Goal: Navigation & Orientation: Find specific page/section

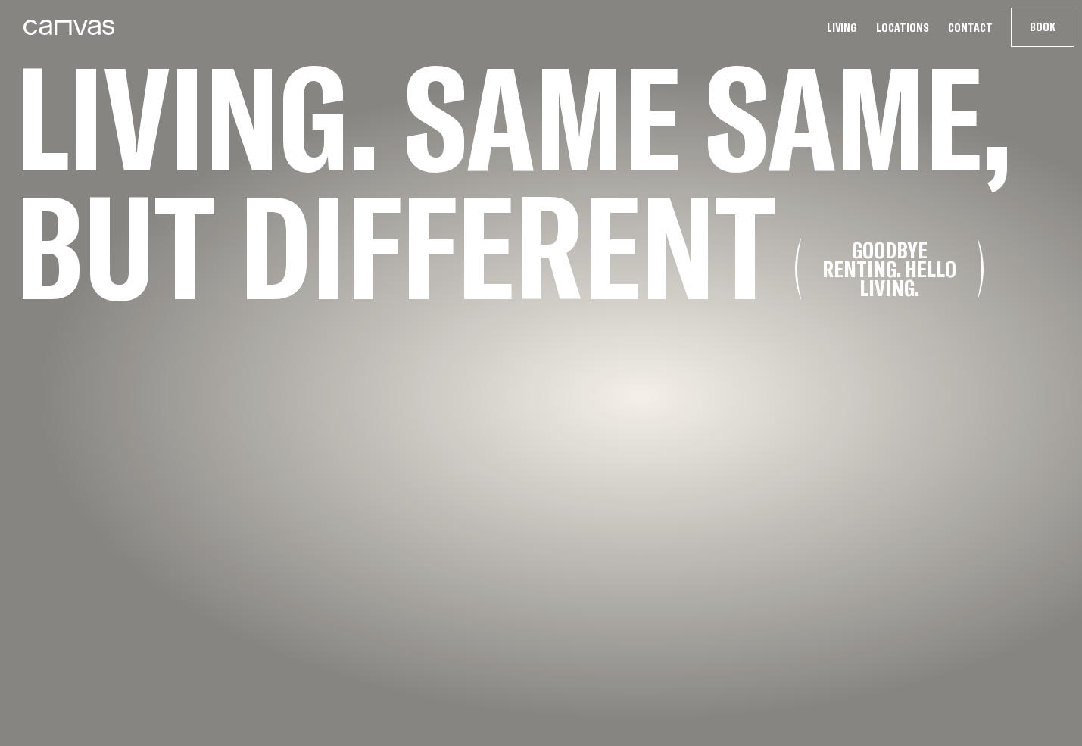
click at [539, 129] on h1 "Living. Same same, but different Goodbye renting. Hello living." at bounding box center [530, 182] width 1060 height 258
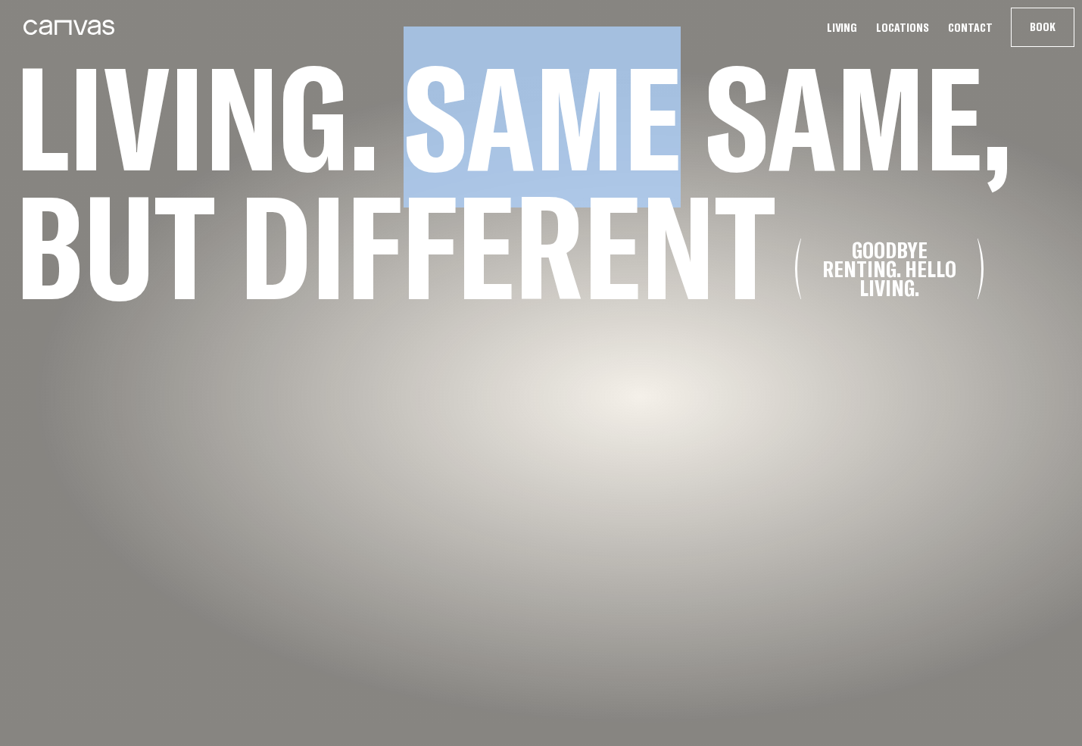
click at [539, 129] on h1 "Living. Same same, but different Goodbye renting. Hello living." at bounding box center [530, 182] width 1060 height 258
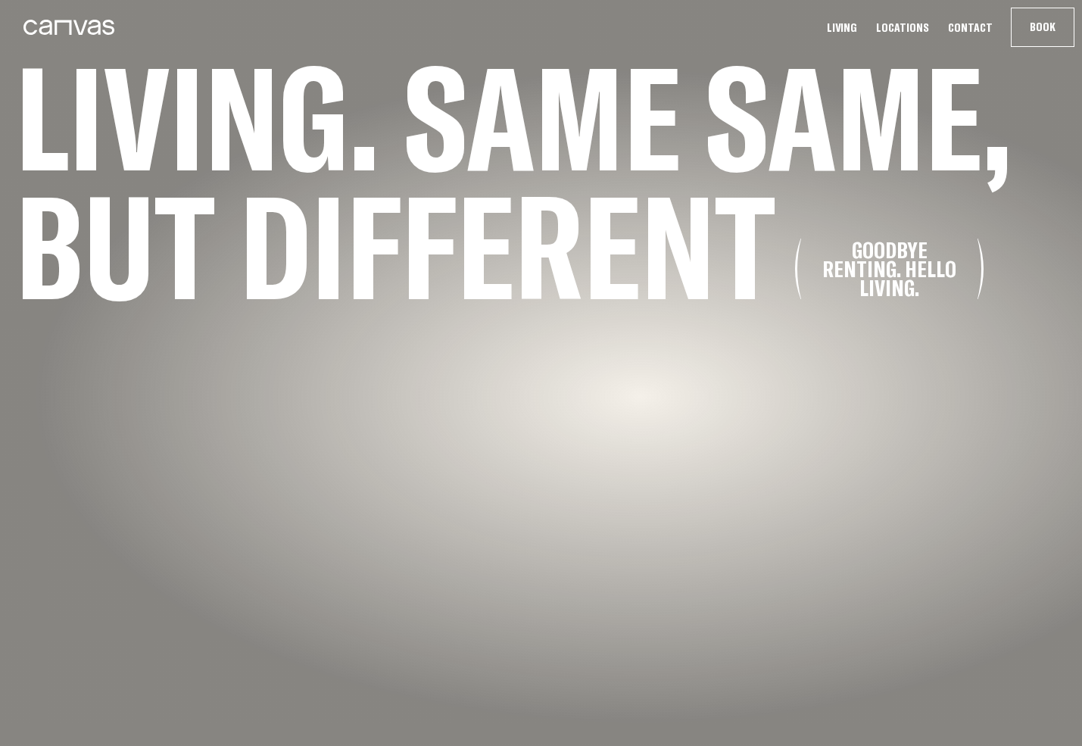
click at [693, 114] on h1 "Living. Same same, but different Goodbye renting. Hello living." at bounding box center [530, 182] width 1060 height 258
click at [906, 26] on link "Locations" at bounding box center [903, 28] width 62 height 16
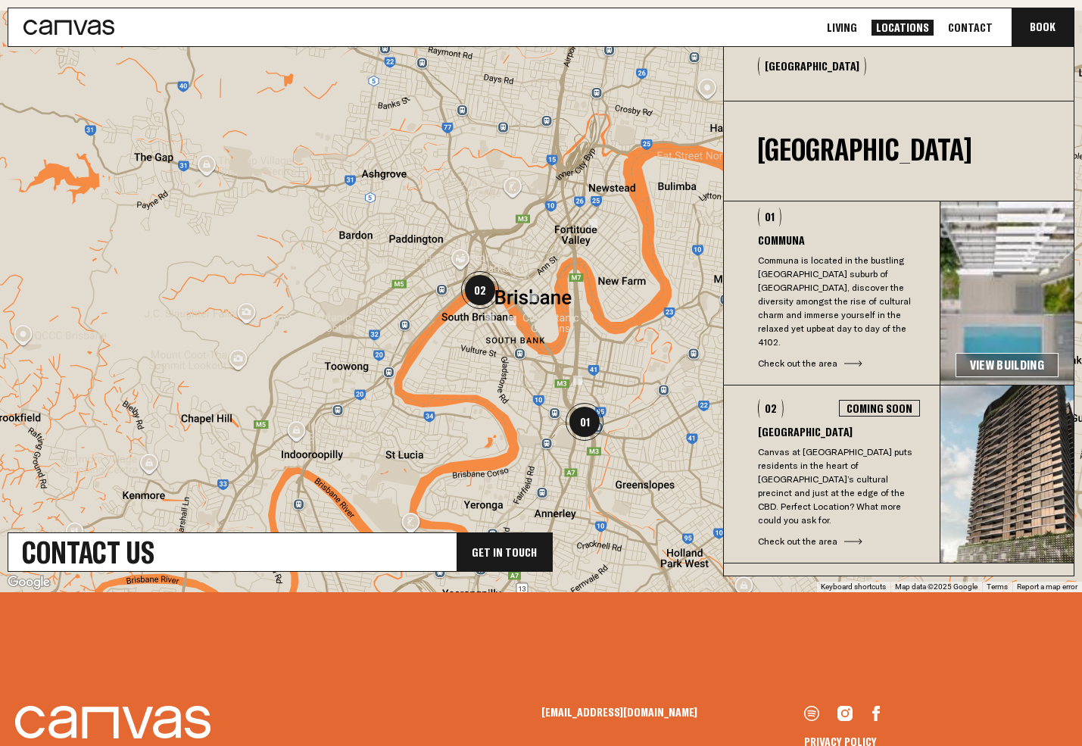
scroll to position [41, 0]
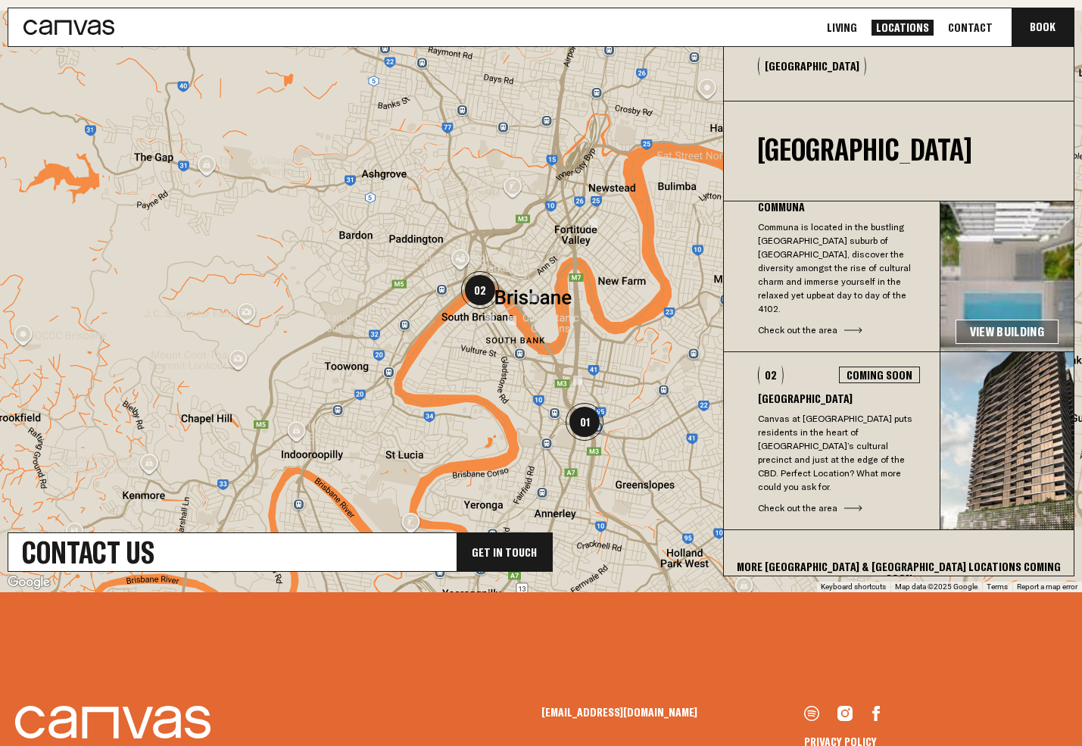
click at [848, 532] on div "More [GEOGRAPHIC_DATA] & [GEOGRAPHIC_DATA] Locations coming soon" at bounding box center [899, 572] width 350 height 85
click at [813, 542] on div "More [GEOGRAPHIC_DATA] & [GEOGRAPHIC_DATA] Locations coming soon" at bounding box center [899, 572] width 350 height 85
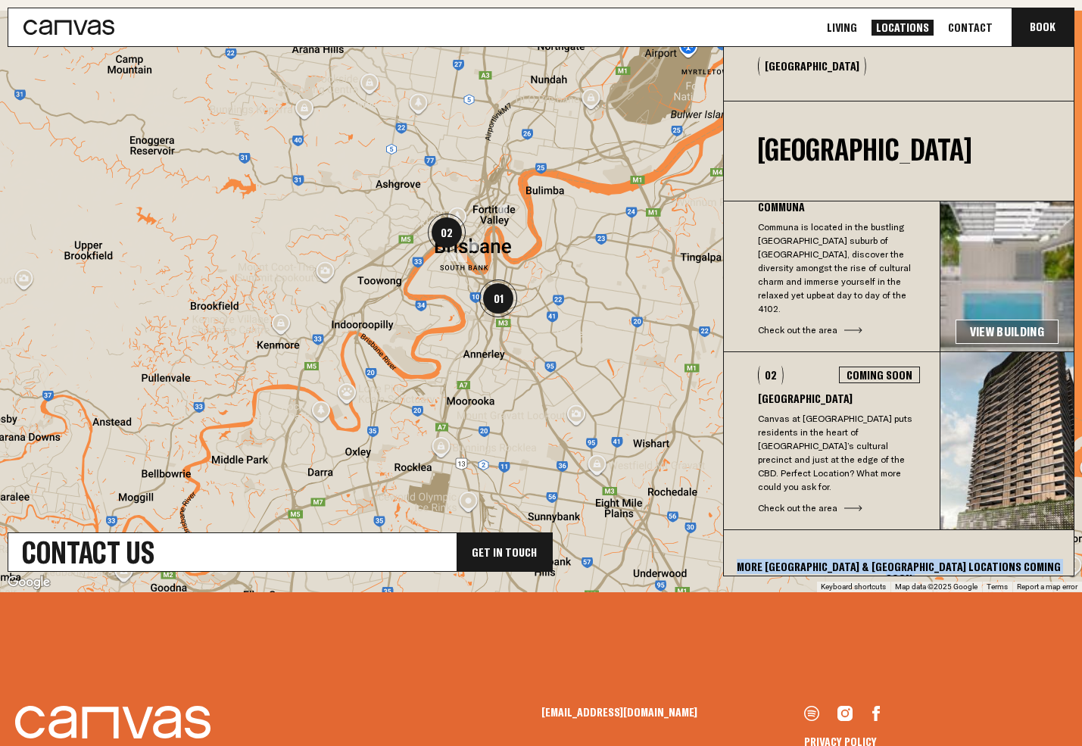
scroll to position [641, 0]
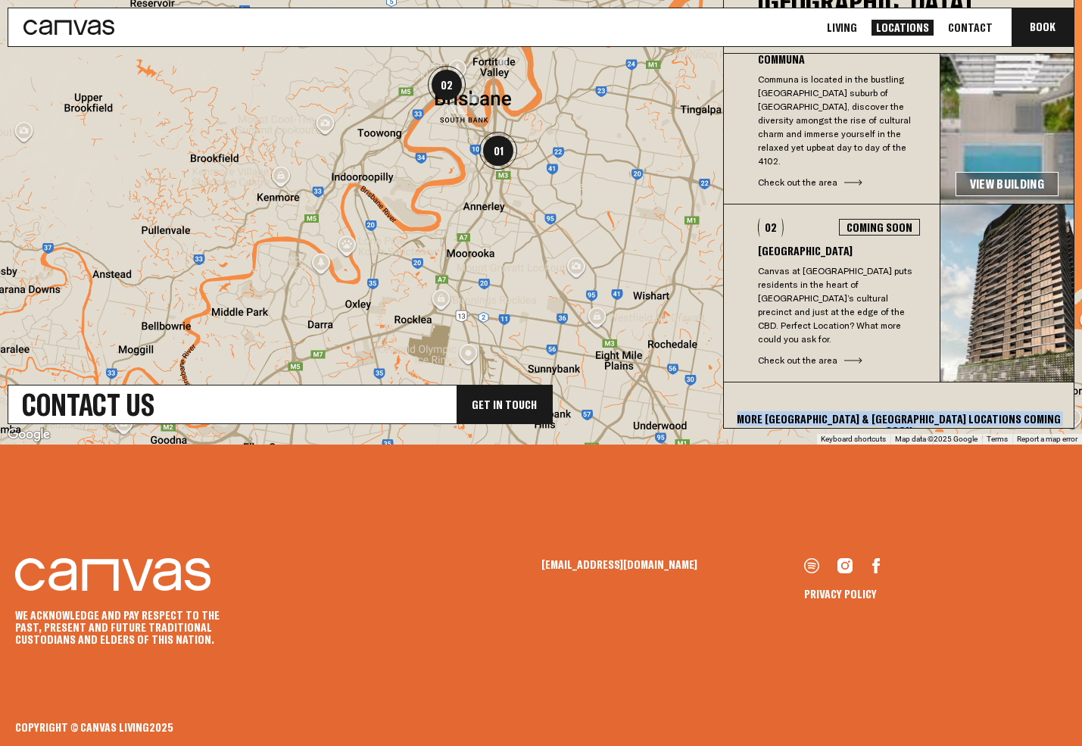
click at [48, 613] on p "We acknowledge and pay respect to the past, present and future Traditional Cust…" at bounding box center [128, 627] width 227 height 36
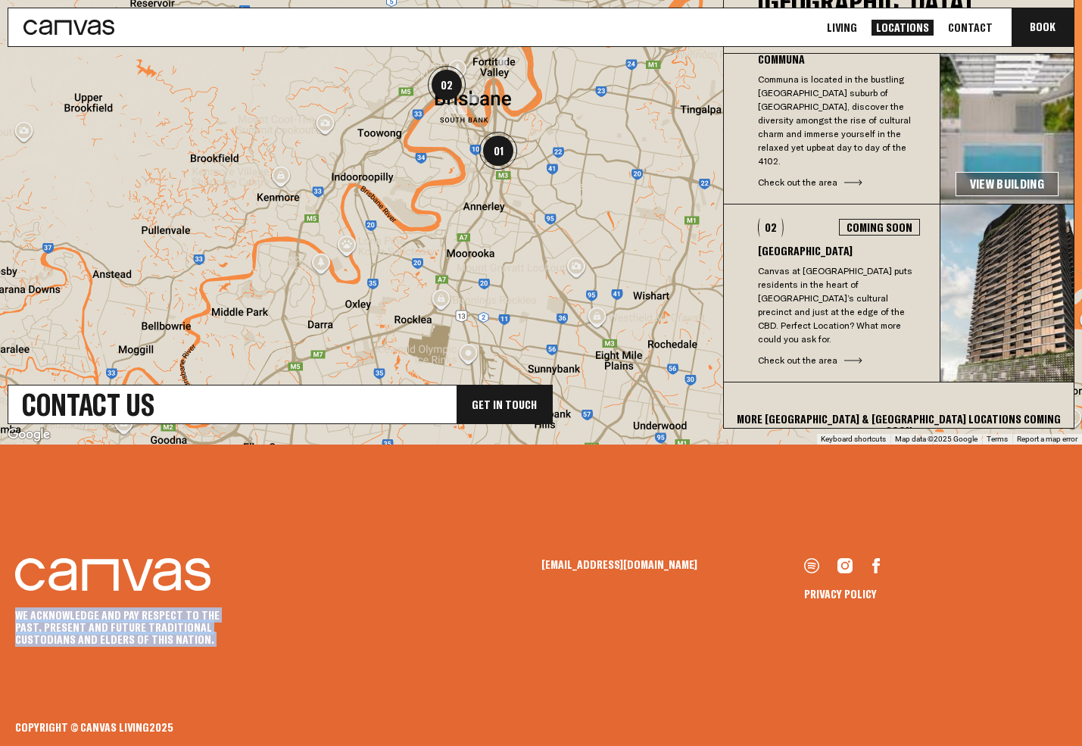
click at [48, 613] on p "We acknowledge and pay respect to the past, present and future Traditional Cust…" at bounding box center [128, 627] width 227 height 36
click at [38, 636] on p "We acknowledge and pay respect to the past, present and future Traditional Cust…" at bounding box center [128, 627] width 227 height 36
click at [89, 638] on p "We acknowledge and pay respect to the past, present and future Traditional Cust…" at bounding box center [128, 627] width 227 height 36
drag, startPoint x: 88, startPoint y: 638, endPoint x: 214, endPoint y: 626, distance: 127.1
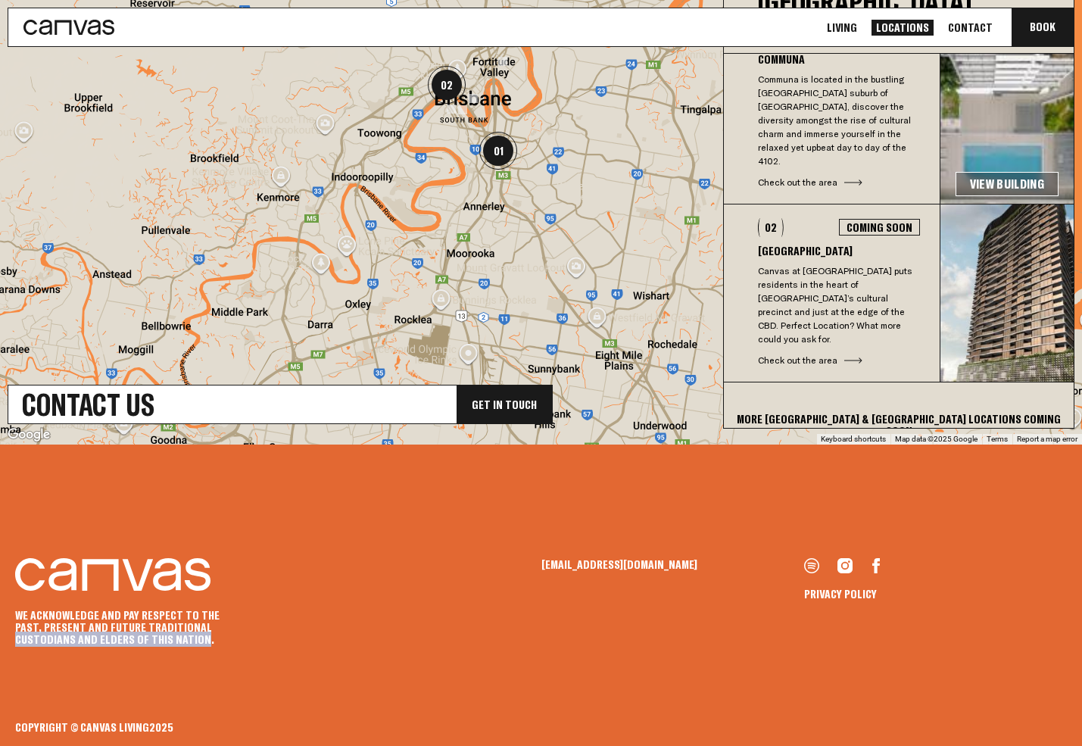
click at [214, 626] on p "We acknowledge and pay respect to the past, present and future Traditional Cust…" at bounding box center [128, 627] width 227 height 36
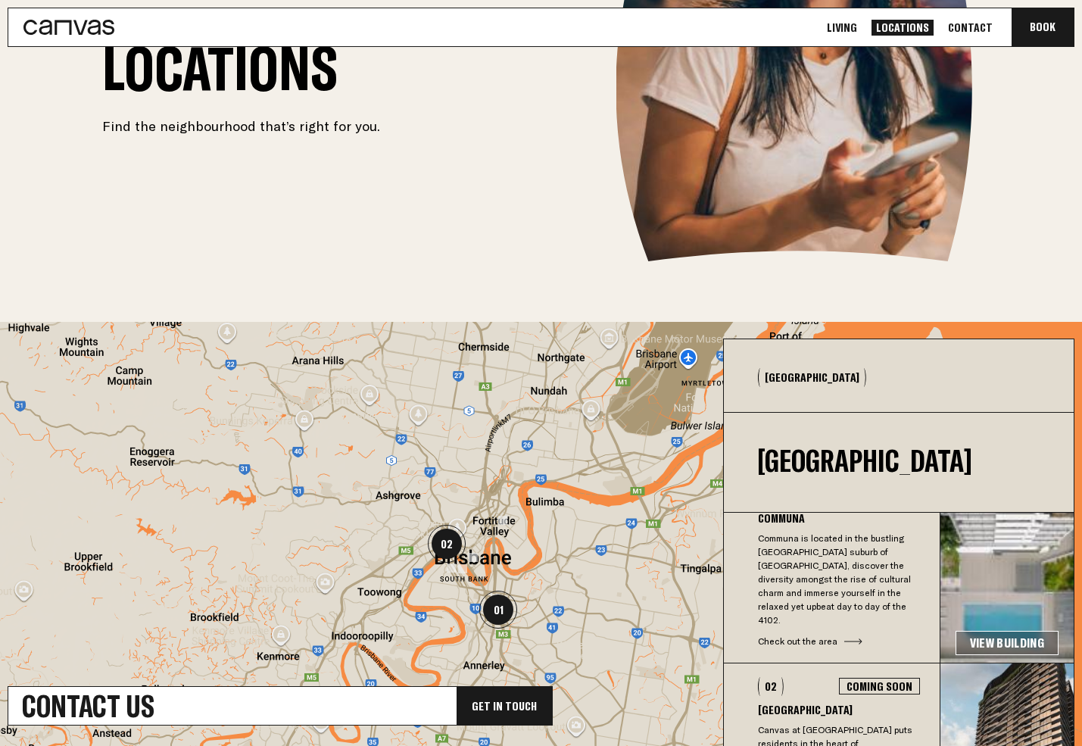
scroll to position [0, 0]
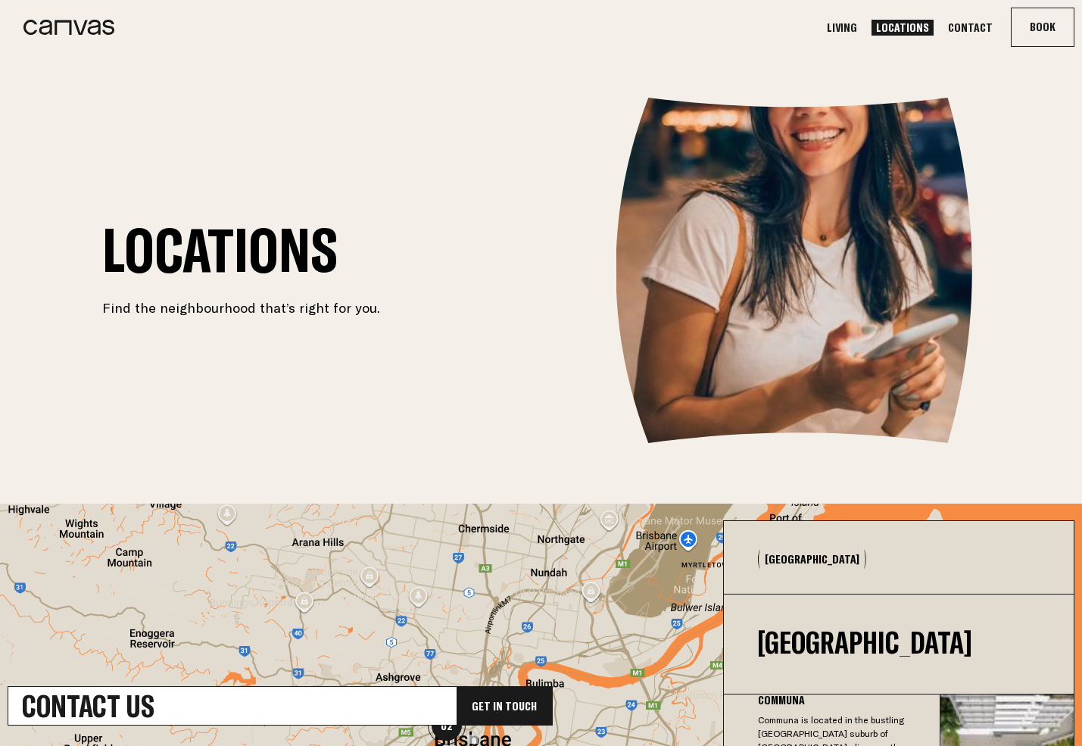
click at [862, 27] on link "Living" at bounding box center [842, 28] width 39 height 16
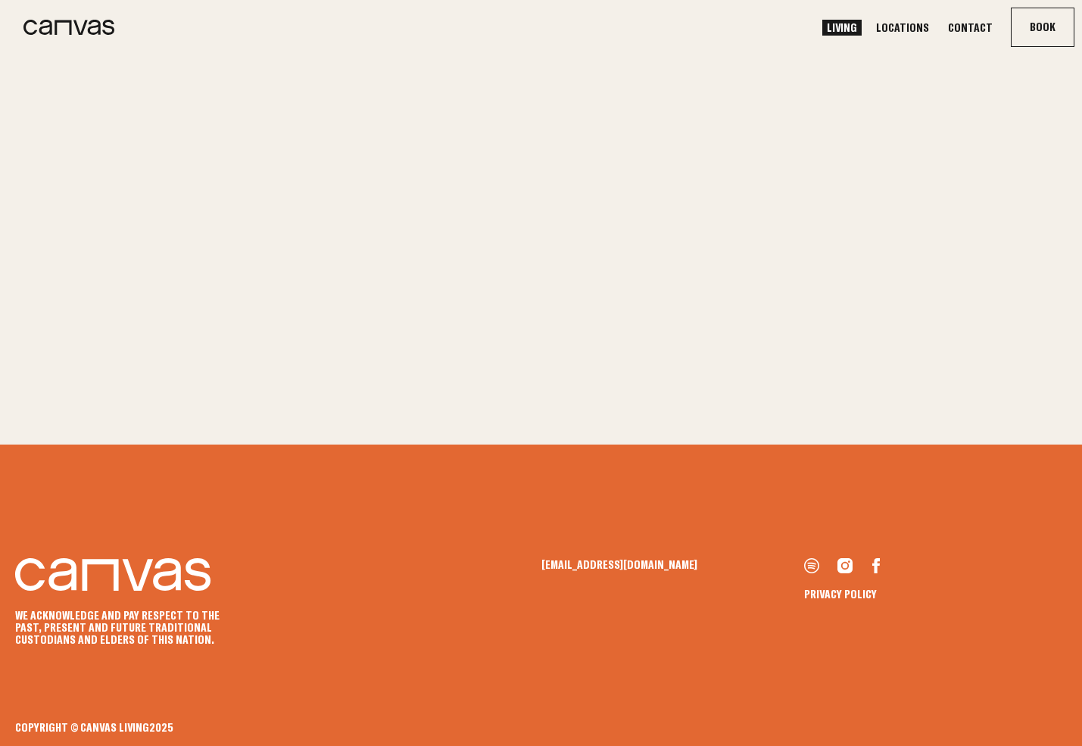
click at [975, 27] on link "Contact" at bounding box center [971, 28] width 54 height 16
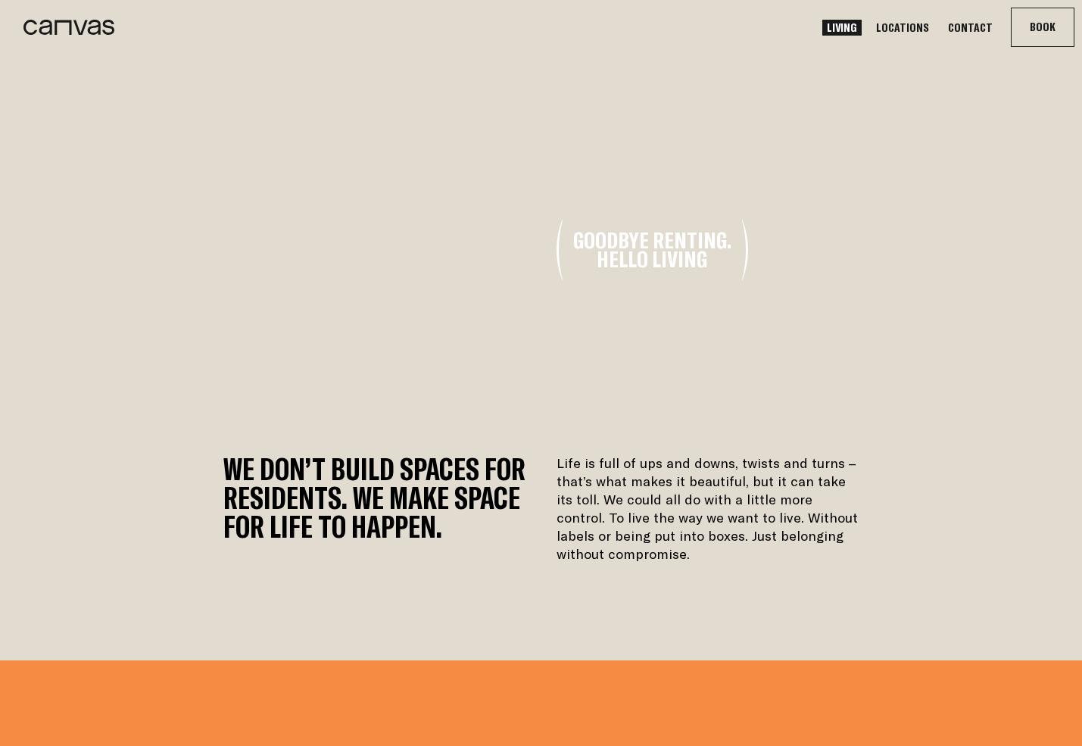
click at [851, 30] on link "Living" at bounding box center [842, 28] width 39 height 16
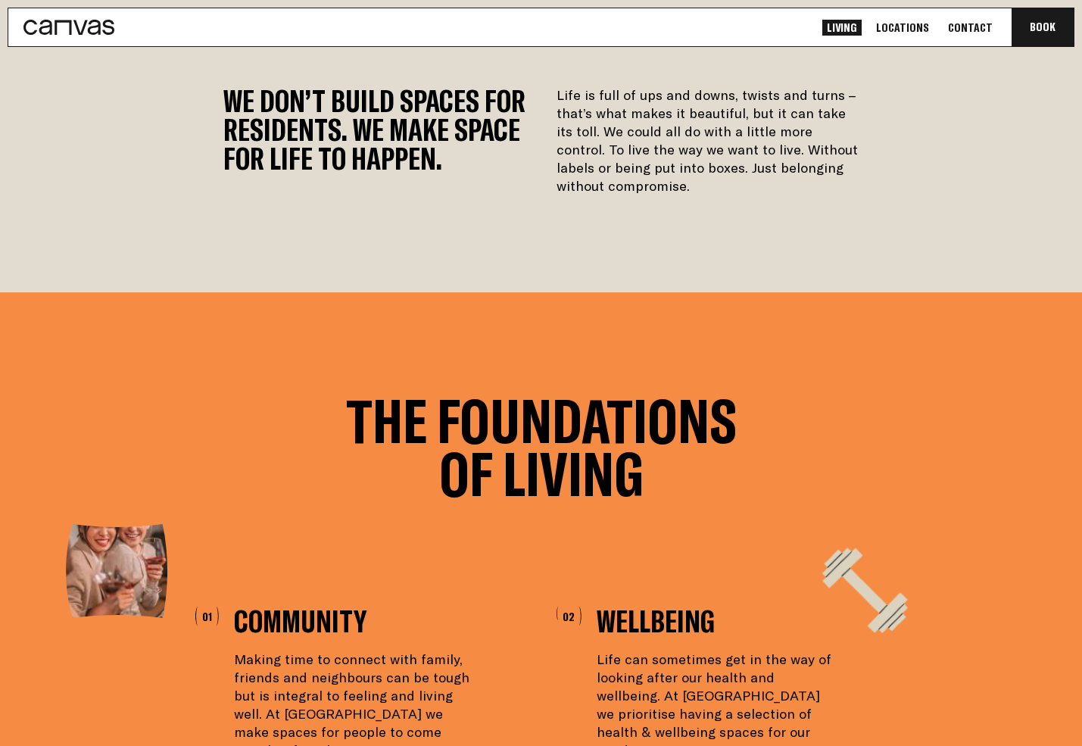
scroll to position [370, 0]
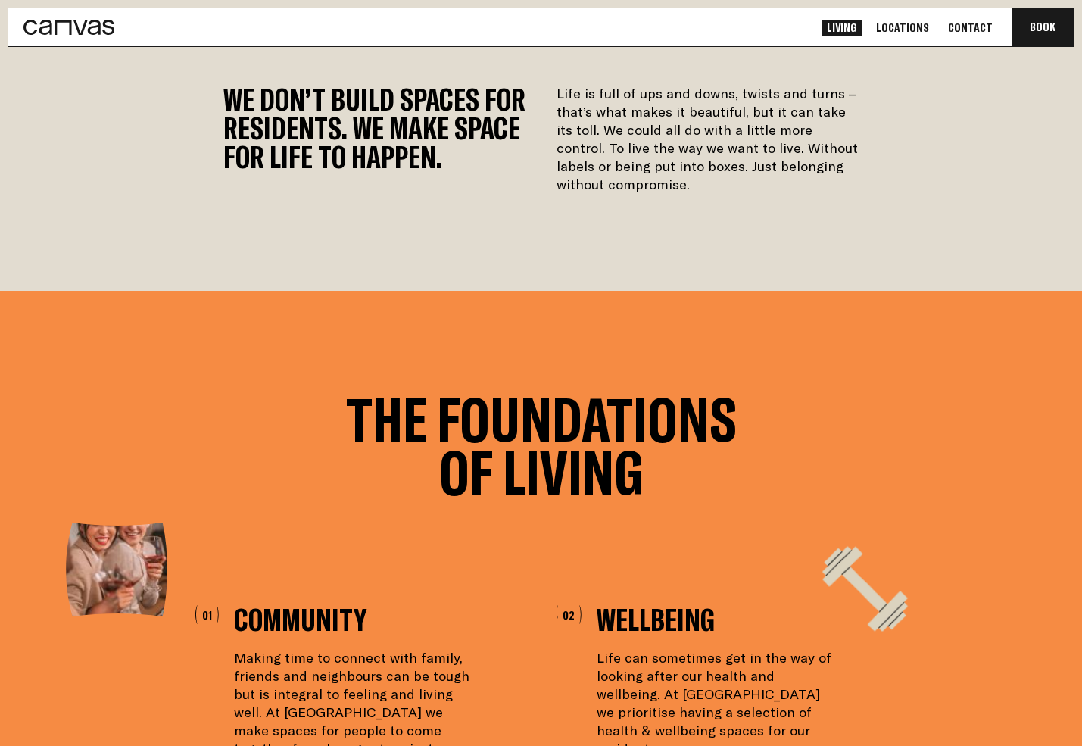
click at [570, 139] on p "Life is full of ups and downs, twists and turns – that’s what makes it beautifu…" at bounding box center [708, 139] width 303 height 109
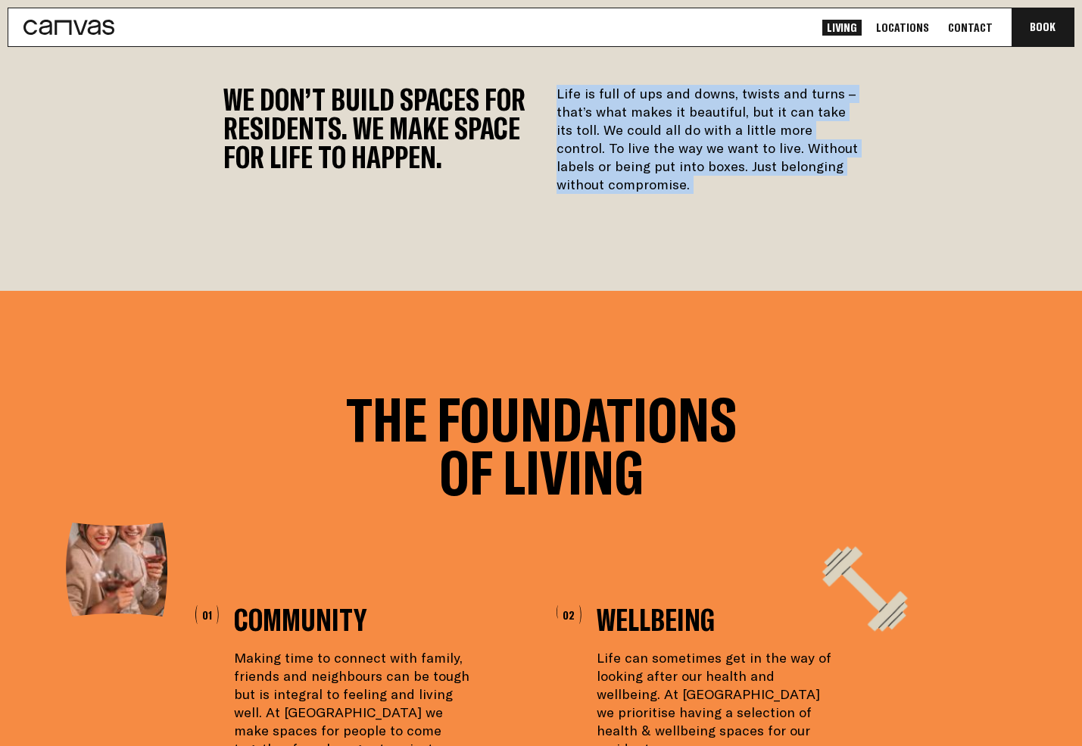
click at [399, 161] on h2 "We don’t build spaces for residents. We make space for life to happen." at bounding box center [374, 139] width 303 height 109
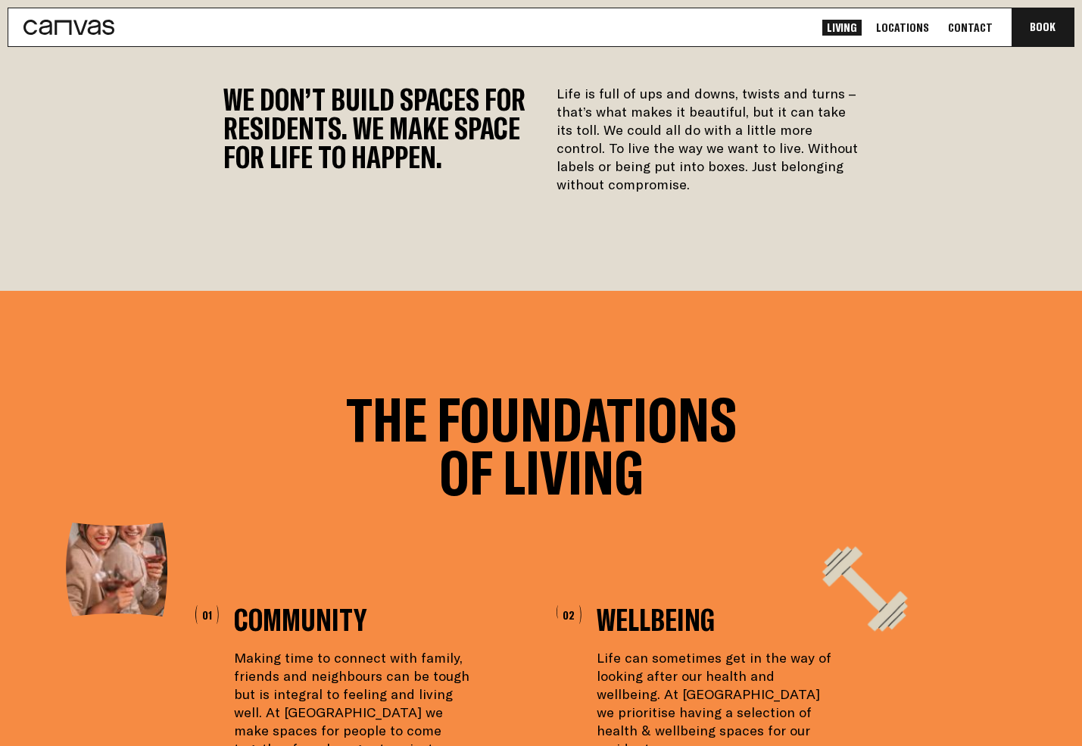
click at [399, 161] on h2 "We don’t build spaces for residents. We make space for life to happen." at bounding box center [374, 139] width 303 height 109
click at [361, 170] on h2 "We don’t build spaces for residents. We make space for life to happen." at bounding box center [374, 139] width 303 height 109
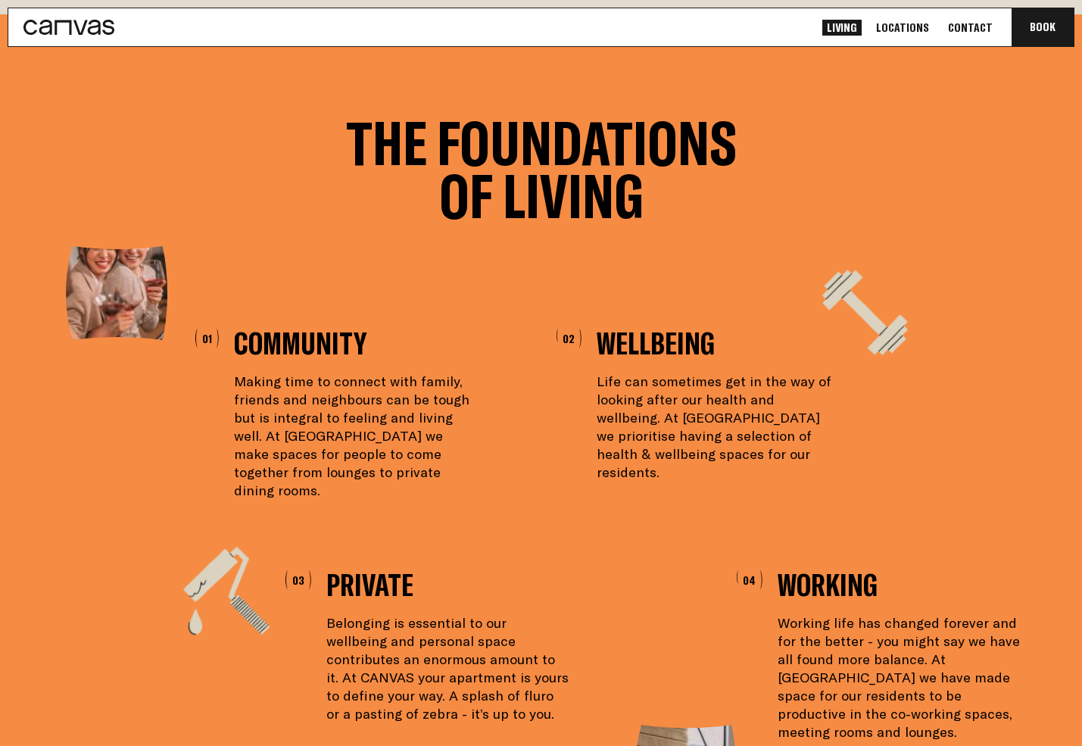
scroll to position [659, 0]
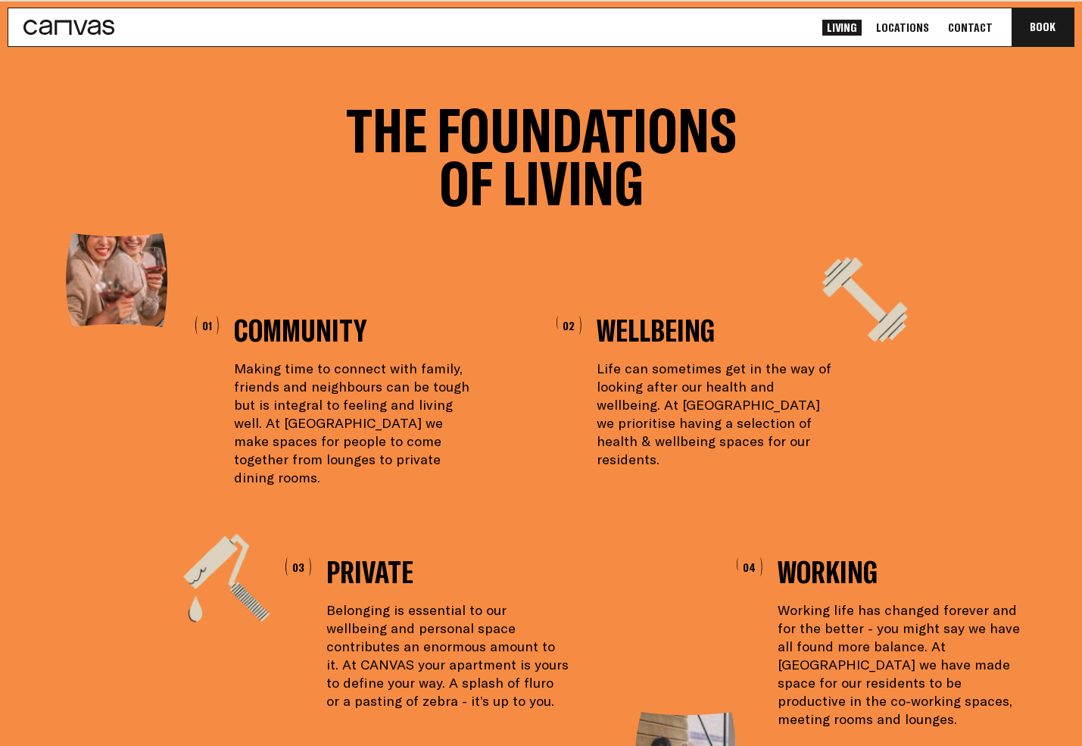
click at [404, 159] on h2 "The Foundations of Living" at bounding box center [541, 157] width 417 height 106
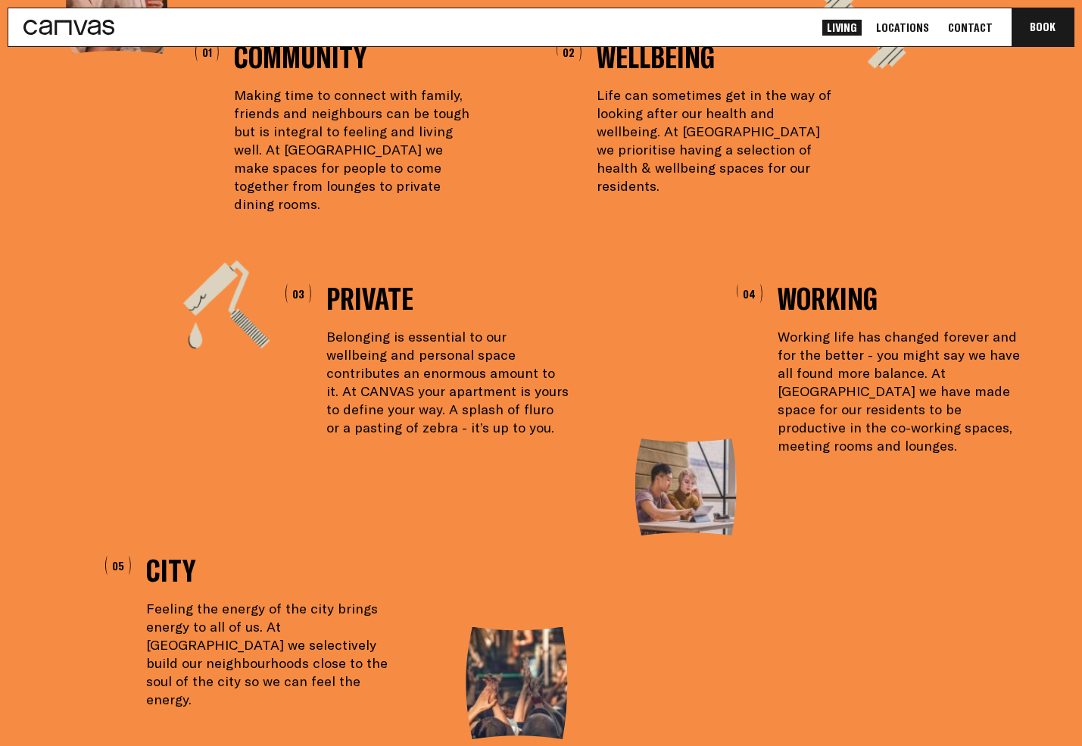
scroll to position [943, 0]
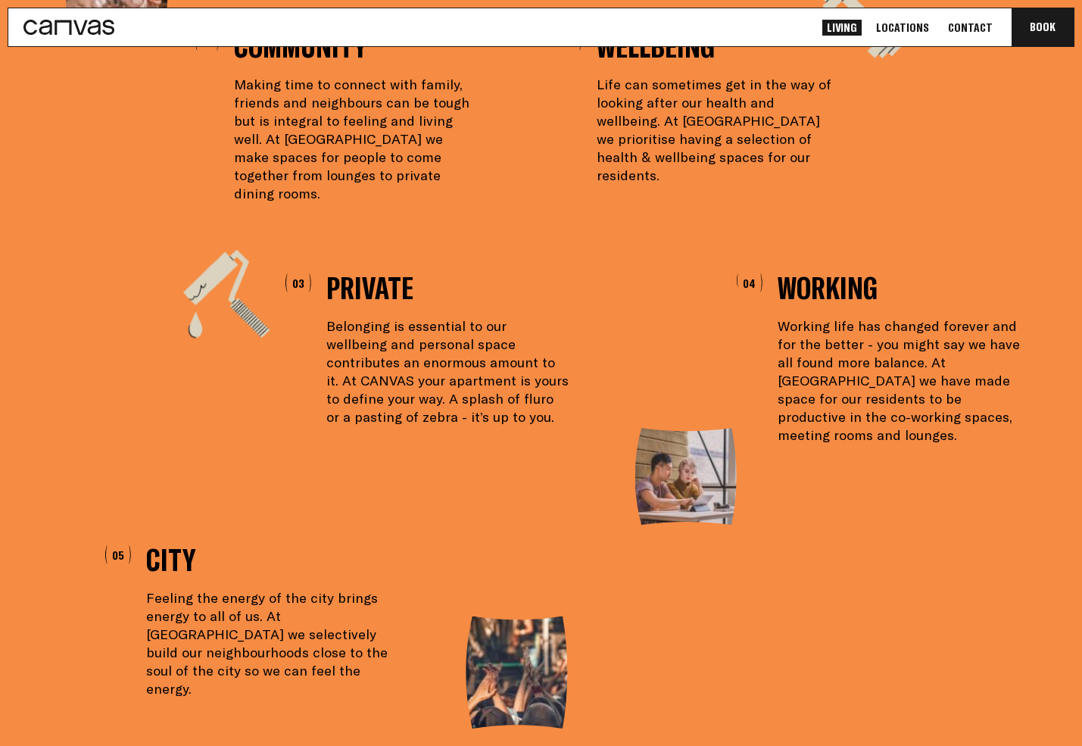
click at [358, 337] on p "Belonging is essential to our wellbeing and personal space contributes an enorm…" at bounding box center [447, 371] width 242 height 109
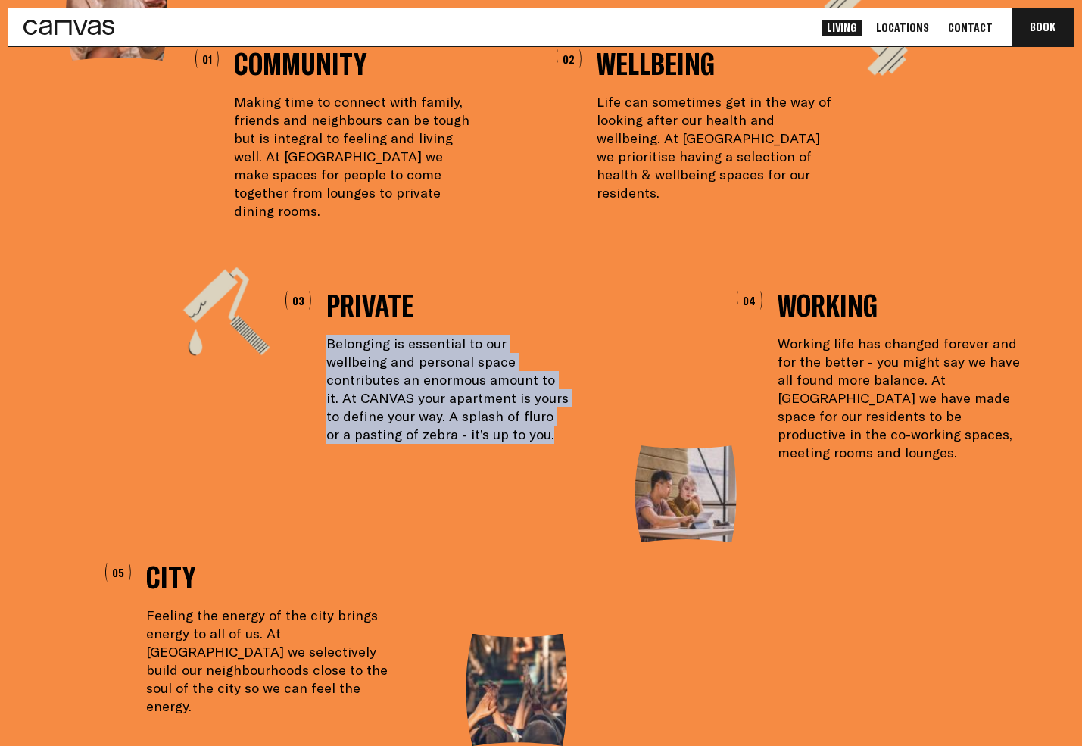
click at [369, 367] on p "Belonging is essential to our wellbeing and personal space contributes an enorm…" at bounding box center [447, 389] width 242 height 109
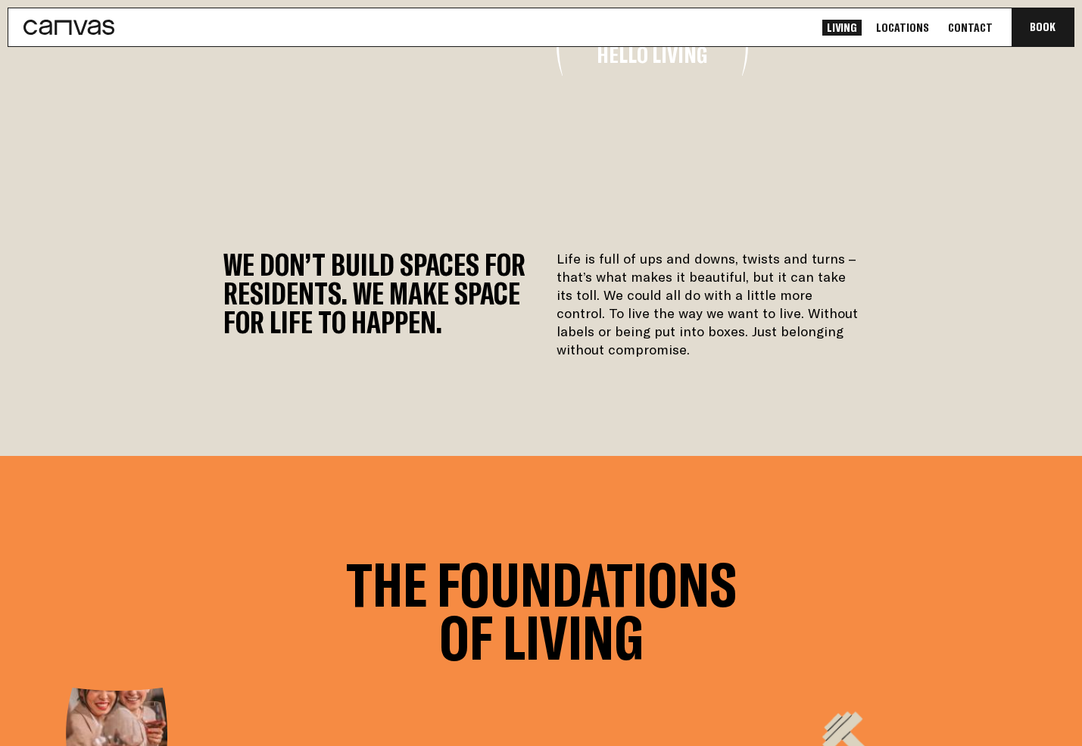
scroll to position [0, 0]
